Goal: Check status

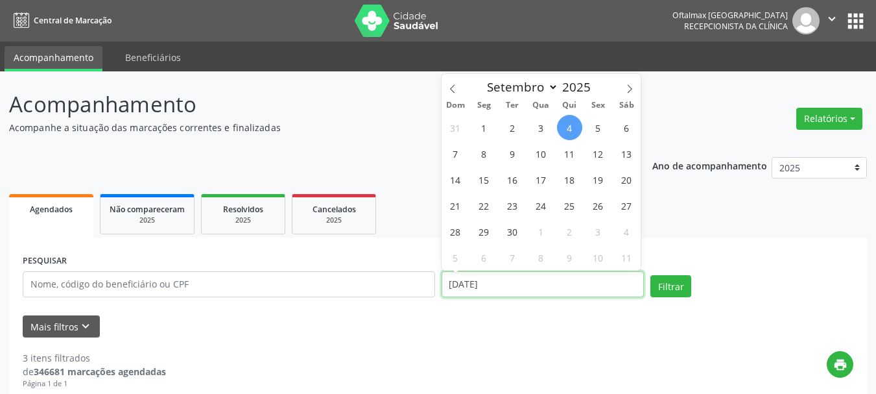
click at [626, 284] on input "[DATE]" at bounding box center [543, 284] width 203 height 26
click at [599, 133] on span "5" at bounding box center [598, 127] width 25 height 25
type input "[DATE]"
click at [599, 133] on span "5" at bounding box center [598, 127] width 25 height 25
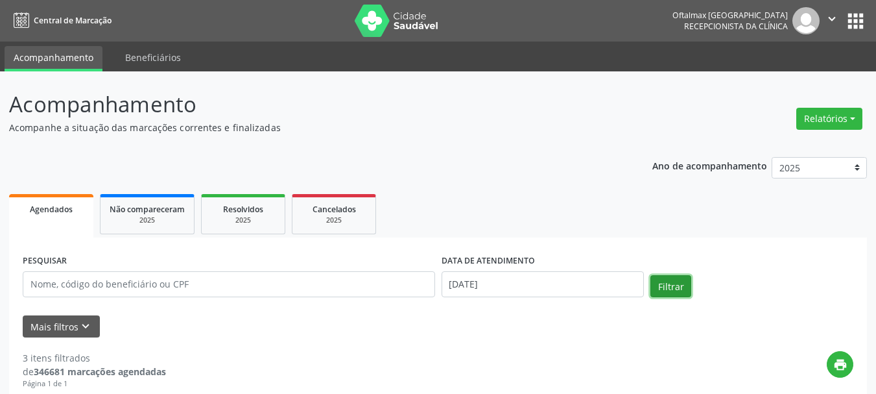
click at [666, 289] on button "Filtrar" at bounding box center [671, 286] width 41 height 22
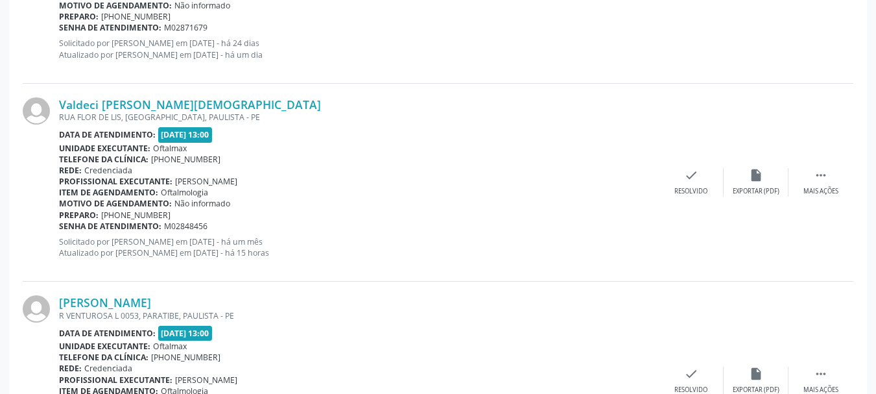
scroll to position [1103, 0]
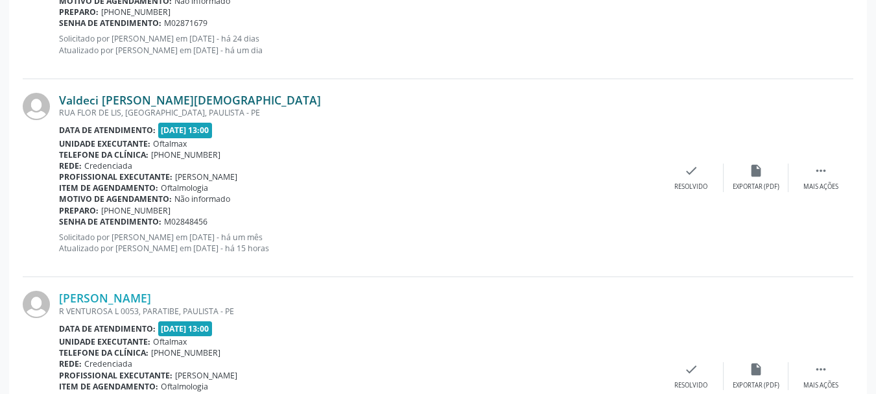
click at [154, 103] on link "Valdeci [PERSON_NAME][DEMOGRAPHIC_DATA]" at bounding box center [190, 100] width 262 height 14
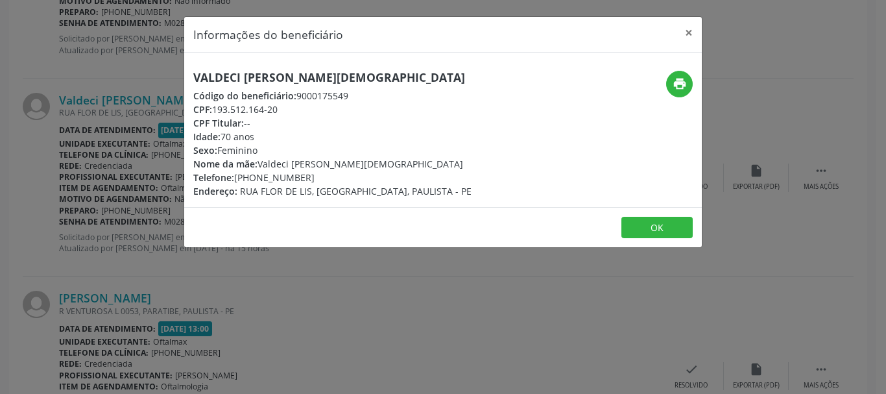
drag, startPoint x: 216, startPoint y: 108, endPoint x: 288, endPoint y: 109, distance: 72.0
click at [288, 109] on div "CPF: 193.512.164-20" at bounding box center [332, 110] width 278 height 14
copy div "193.512.164-20"
click at [673, 235] on button "OK" at bounding box center [657, 228] width 71 height 22
